Goal: Navigation & Orientation: Find specific page/section

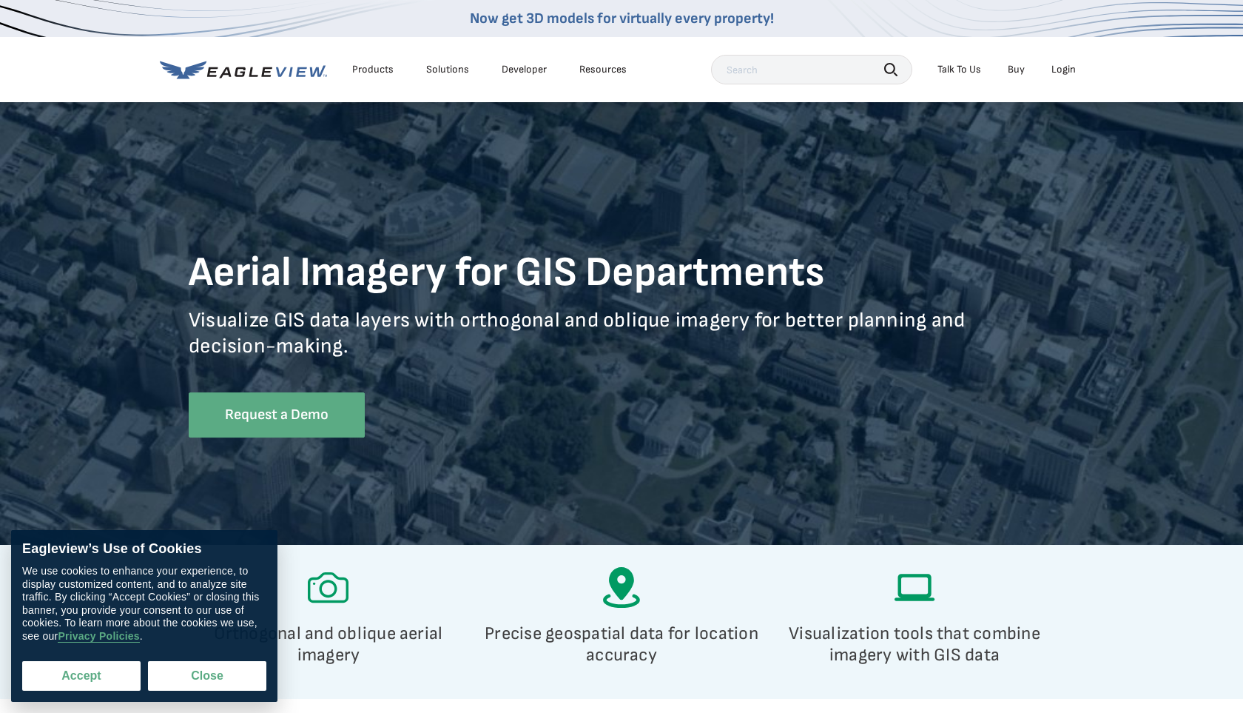
click at [98, 677] on button "Accept" at bounding box center [81, 676] width 118 height 30
checkbox input "true"
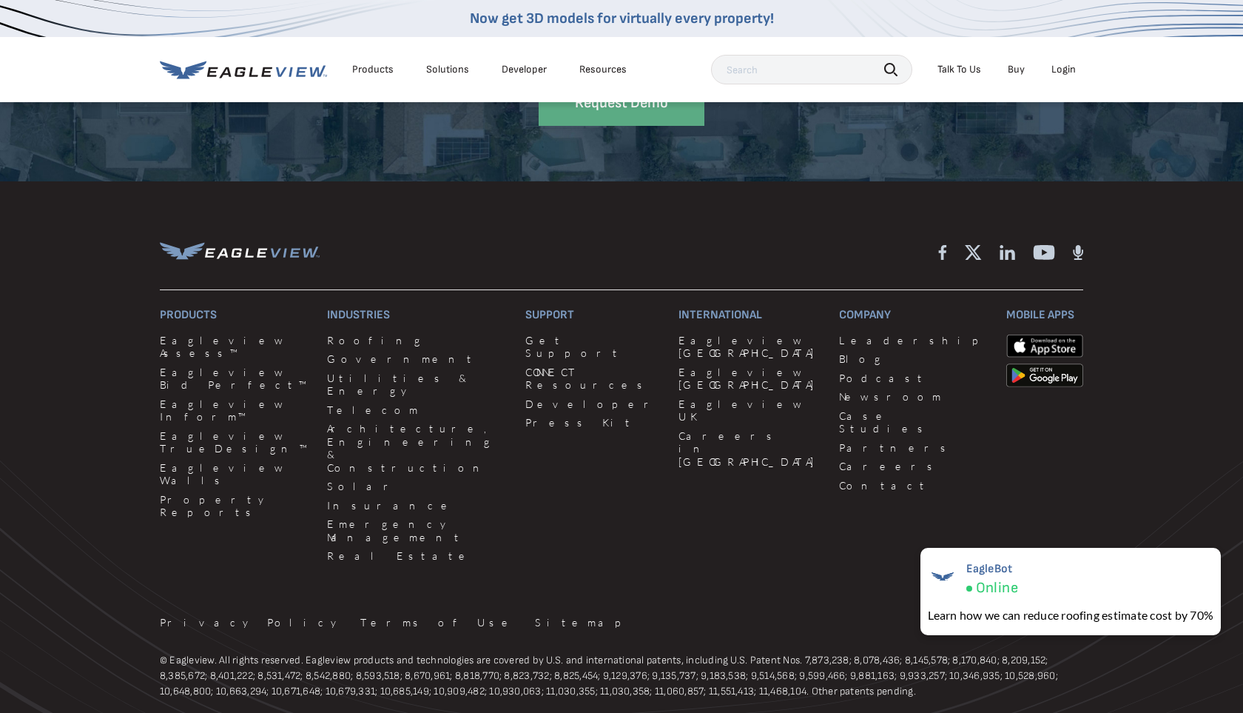
scroll to position [2895, 0]
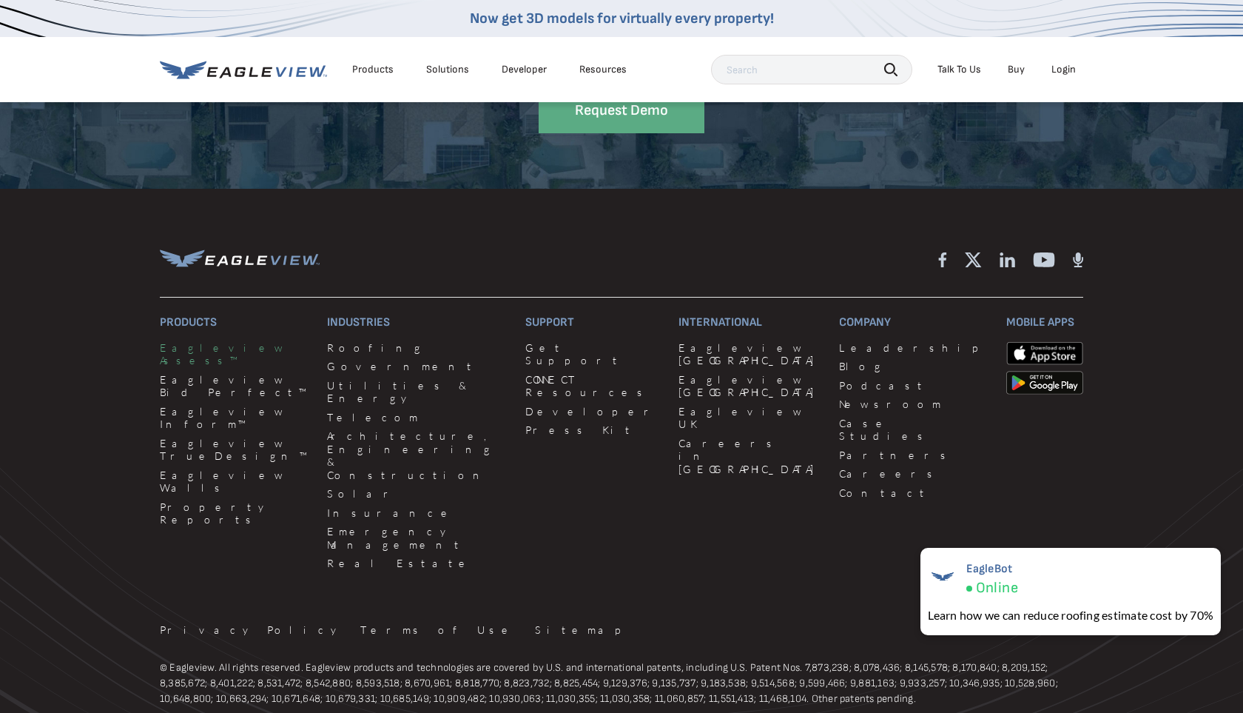
click at [208, 348] on link "Eagleview Assess™" at bounding box center [234, 354] width 149 height 26
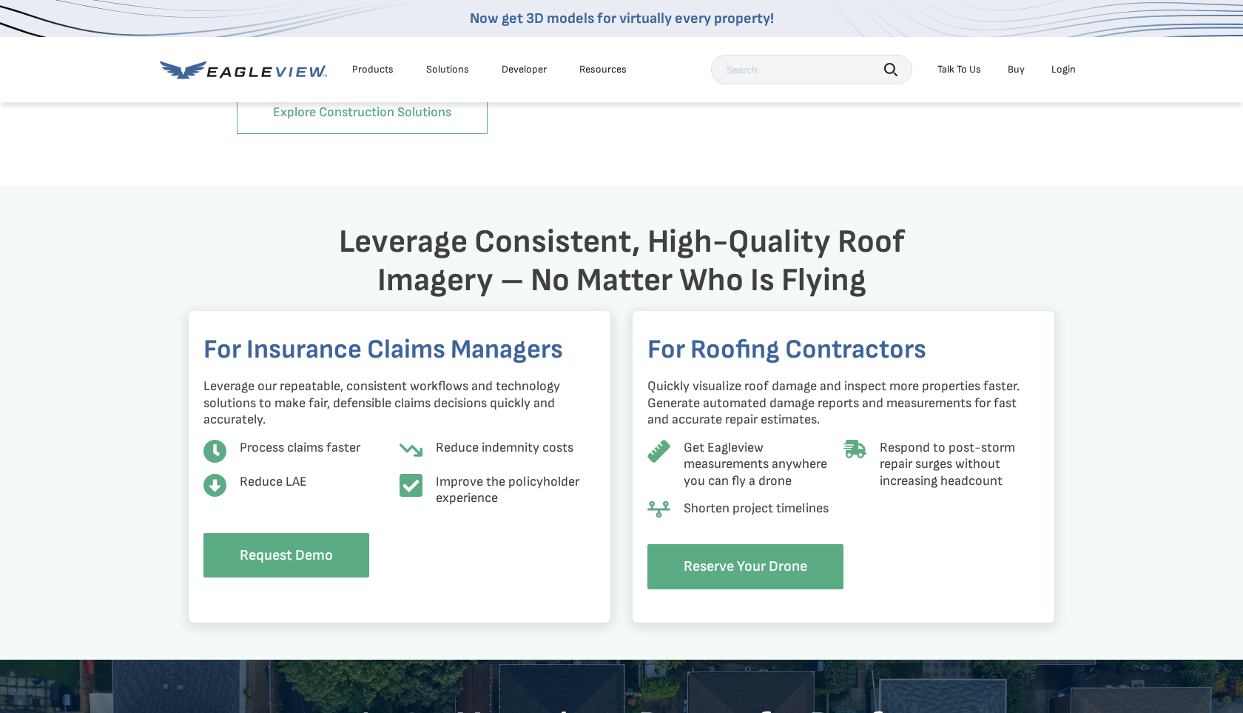
scroll to position [1622, 0]
